Goal: Find specific page/section: Find specific page/section

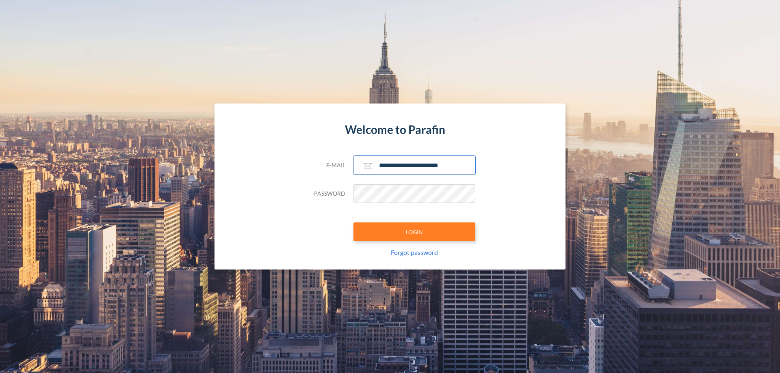
type input "**********"
click at [414, 232] on button "LOGIN" at bounding box center [414, 232] width 122 height 19
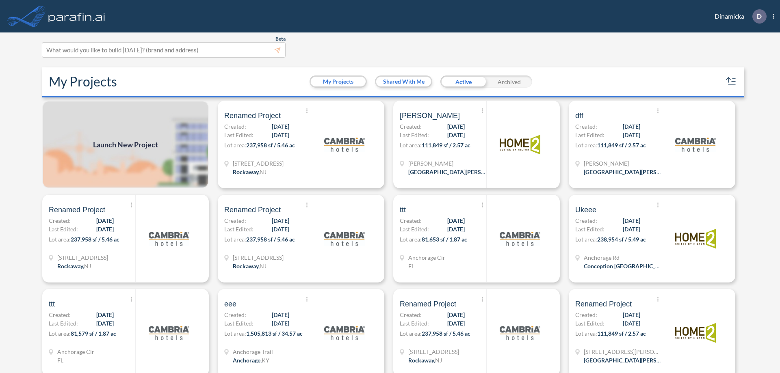
scroll to position [2, 0]
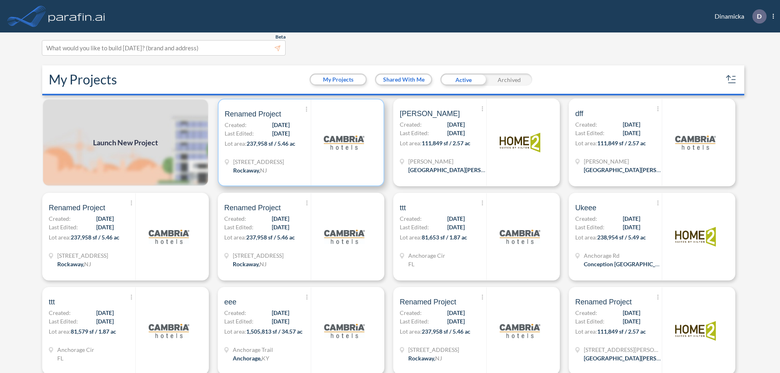
click at [299, 143] on p "Lot area: 237,958 sf / 5.46 ac" at bounding box center [268, 145] width 86 height 12
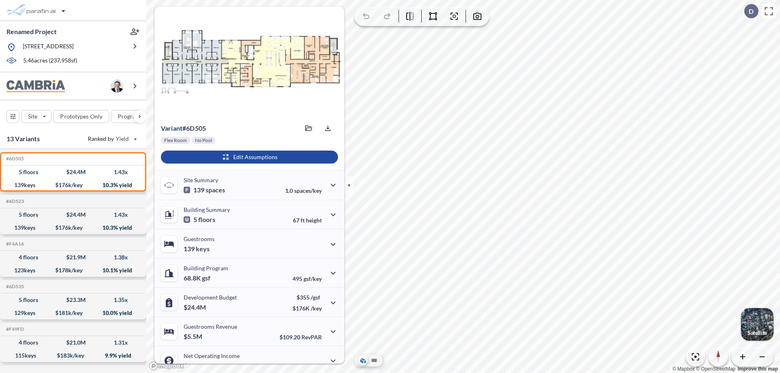
scroll to position [41, 0]
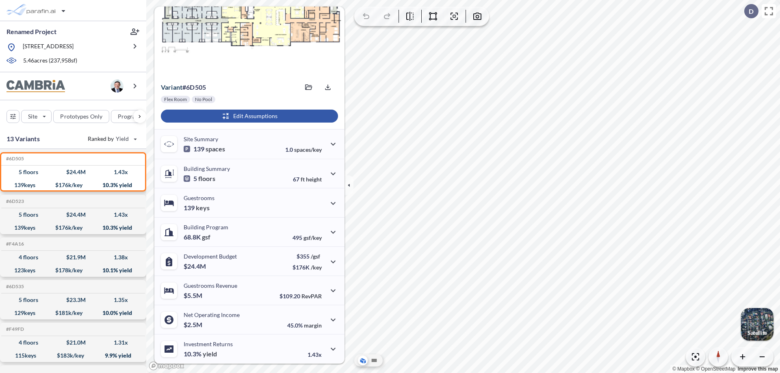
click at [248, 116] on div "button" at bounding box center [249, 116] width 177 height 13
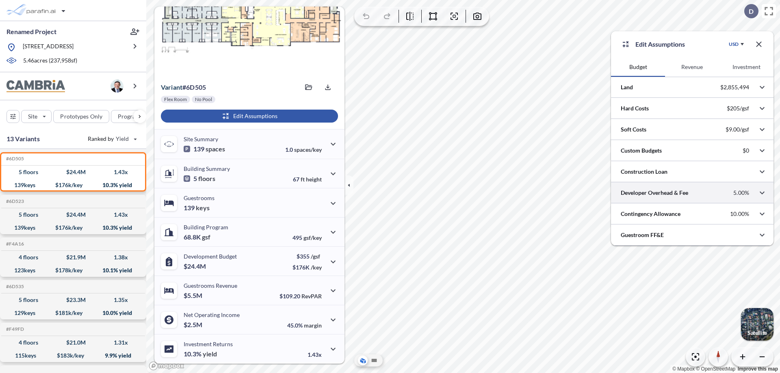
click at [692, 193] on div at bounding box center [692, 192] width 162 height 21
